Goal: Ask a question

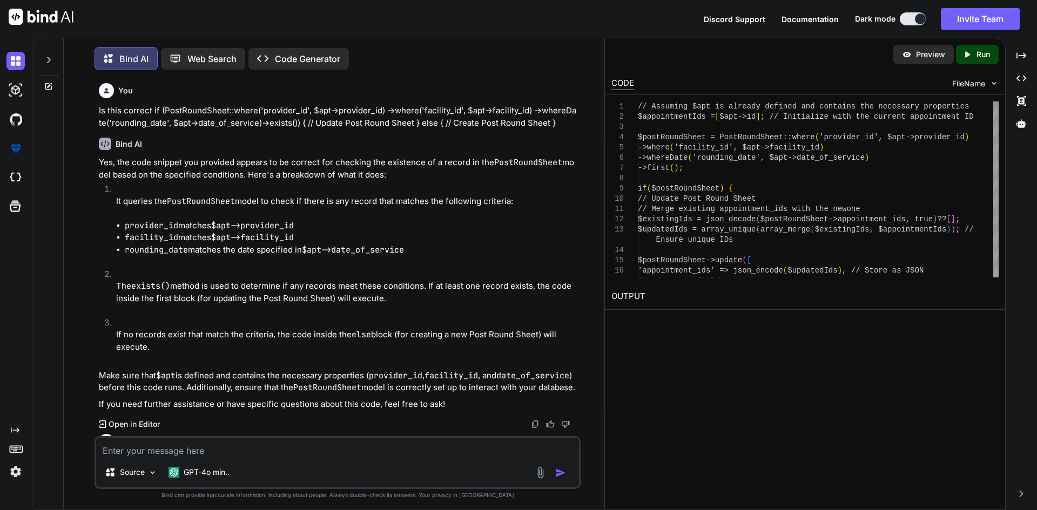
scroll to position [1516, 0]
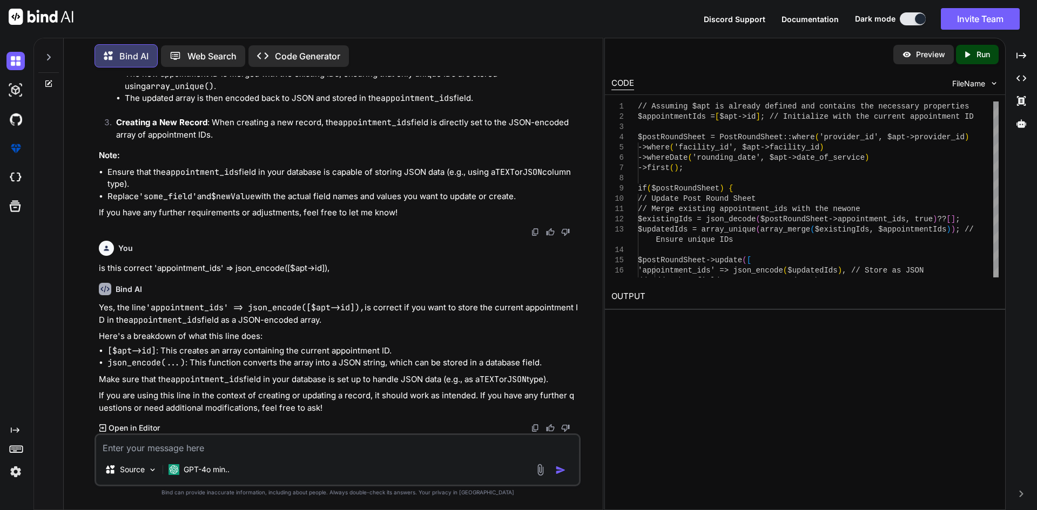
click at [256, 449] on textarea at bounding box center [337, 444] width 483 height 19
type textarea "how to get private function from another service"
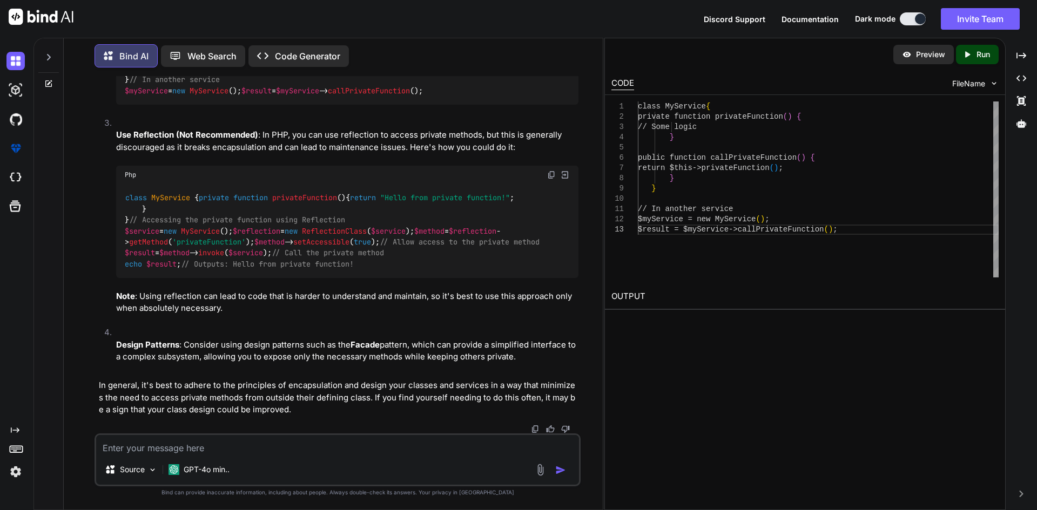
scroll to position [2062, 0]
click at [328, 96] on span "callPrivateFunction" at bounding box center [369, 91] width 82 height 10
click at [449, 236] on span "$reflection" at bounding box center [473, 231] width 48 height 10
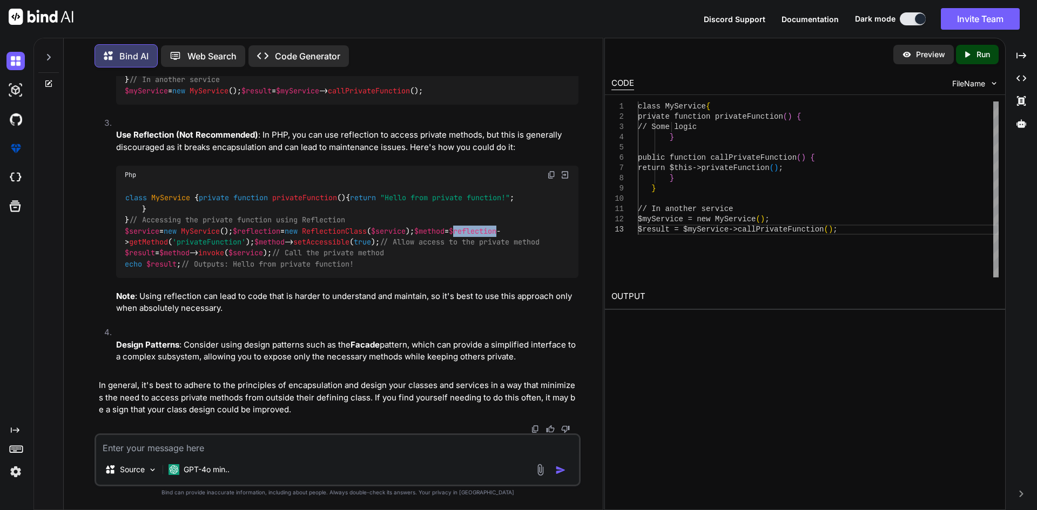
click at [449, 236] on span "$reflection" at bounding box center [473, 231] width 48 height 10
click at [168, 247] on span "getMethod" at bounding box center [148, 242] width 39 height 10
click at [246, 247] on span "'privateFunction'" at bounding box center [208, 242] width 73 height 10
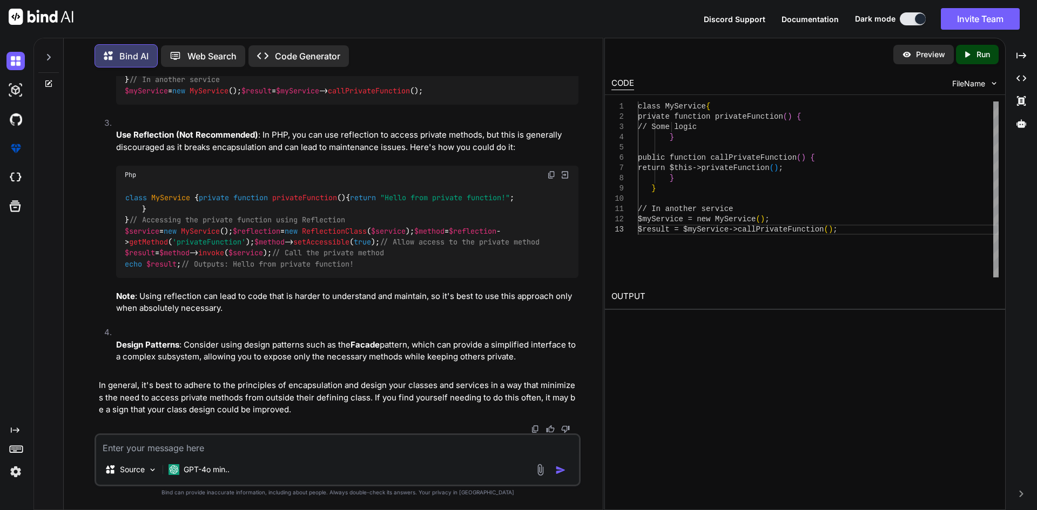
click at [346, 444] on textarea at bounding box center [337, 444] width 483 height 19
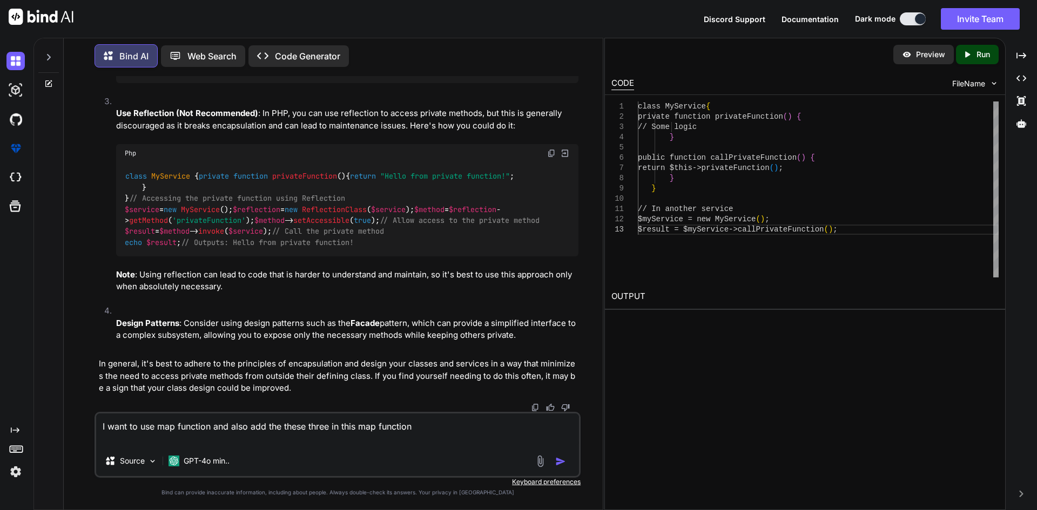
paste textarea "$aptRecord = Appointment::with( [ 'patient' => function ($query) { $query->sele…"
type textarea "I want to use map function and also add the these three in this map function $a…"
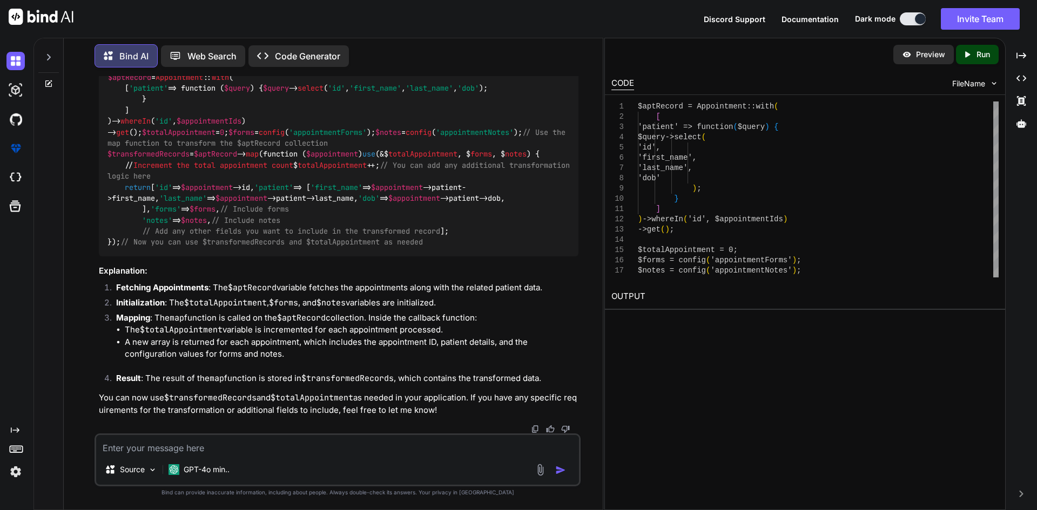
scroll to position [2944, 0]
drag, startPoint x: 105, startPoint y: 177, endPoint x: 141, endPoint y: 353, distance: 179.6
click at [141, 256] on div "$aptRecord = Appointment :: with ( [ 'patient' => function ( $query ) { $query …" at bounding box center [338, 159] width 479 height 193
copy code "$transformedRecords = $aptRecord -> map (function ( $appointment ) use (&$ tota…"
click at [400, 256] on div "$aptRecord = Appointment :: with ( [ 'patient' => function ( $query ) { $query …" at bounding box center [338, 159] width 479 height 193
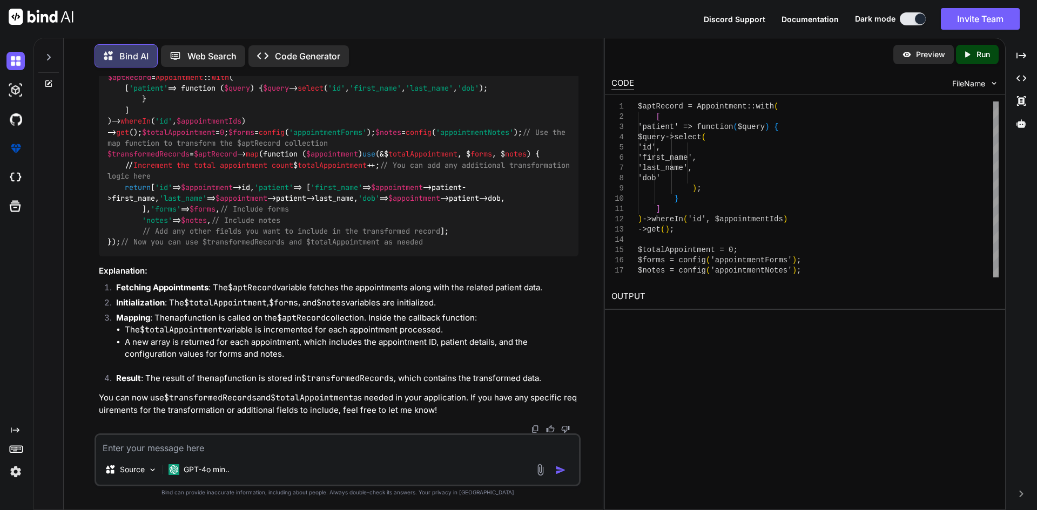
scroll to position [2998, 0]
